Goal: Information Seeking & Learning: Find specific page/section

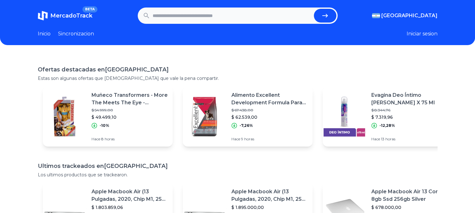
click at [46, 35] on link "Inicio" at bounding box center [44, 34] width 13 height 8
click at [93, 34] on link "Sincronizacion" at bounding box center [76, 34] width 36 height 8
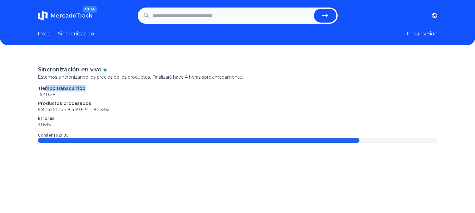
drag, startPoint x: 46, startPoint y: 79, endPoint x: 125, endPoint y: 83, distance: 79.1
click at [119, 81] on div "Sincronización en vivo Estamos sincronizando los precios de los productos. Fina…" at bounding box center [238, 104] width 400 height 78
click at [125, 83] on div "Sincronización en vivo Estamos sincronizando los precios de los productos. Fina…" at bounding box center [238, 104] width 400 height 78
click at [51, 33] on link "Inicio" at bounding box center [44, 34] width 13 height 8
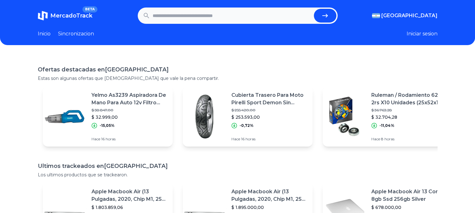
click at [196, 17] on input "text" at bounding box center [232, 16] width 159 height 14
type input "**********"
click at [314, 9] on button "submit" at bounding box center [325, 16] width 23 height 14
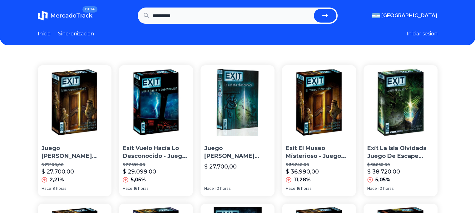
drag, startPoint x: 203, startPoint y: 14, endPoint x: 126, endPoint y: 18, distance: 76.3
click at [126, 18] on section "**********" at bounding box center [238, 16] width 400 height 16
type input "******"
click at [314, 9] on button "submit" at bounding box center [325, 16] width 23 height 14
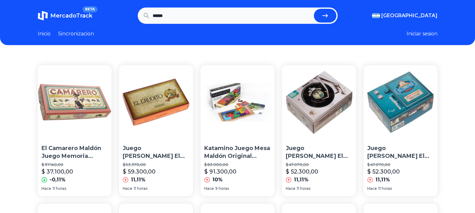
drag, startPoint x: 185, startPoint y: 17, endPoint x: 139, endPoint y: 19, distance: 45.7
click at [140, 19] on section "MercadoTrack BETA Argentina Argentina Uruguay Mexico Chile Peru Venezuela Colom…" at bounding box center [238, 16] width 400 height 16
type input "*****"
click at [314, 9] on button "submit" at bounding box center [325, 16] width 23 height 14
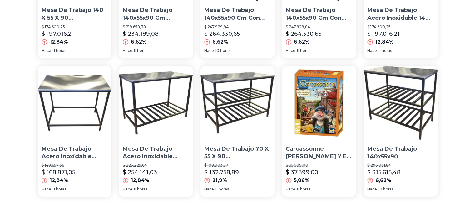
scroll to position [469, 0]
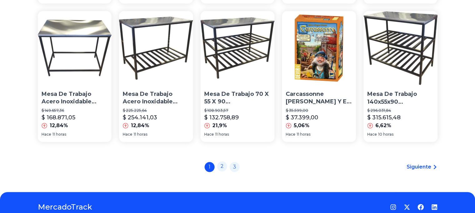
click at [226, 168] on link "2" at bounding box center [222, 166] width 10 height 10
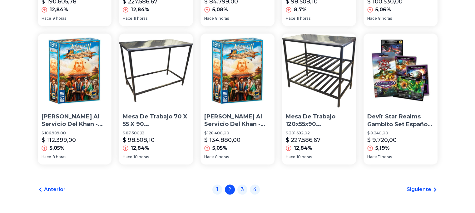
scroll to position [495, 0]
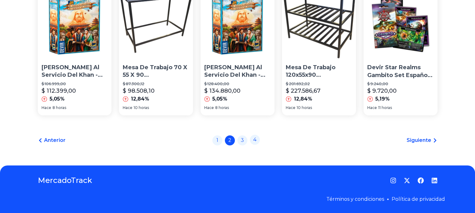
click at [259, 141] on link "4" at bounding box center [255, 139] width 10 height 10
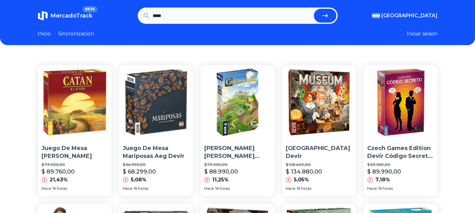
drag, startPoint x: 199, startPoint y: 20, endPoint x: 94, endPoint y: 20, distance: 104.4
click at [94, 20] on section "MercadoTrack BETA Argentina Argentina Uruguay Mexico Chile Peru Venezuela Colom…" at bounding box center [238, 16] width 400 height 16
type input "*"
type input "********"
click at [314, 9] on button "submit" at bounding box center [325, 16] width 23 height 14
